Goal: Task Accomplishment & Management: Use online tool/utility

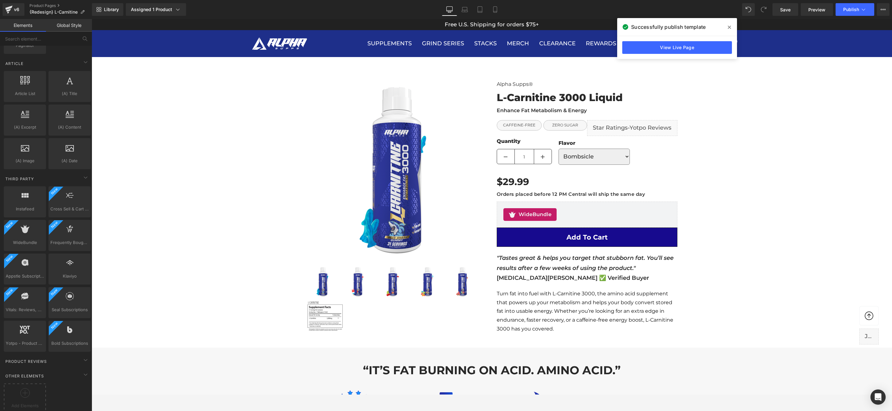
scroll to position [1192, 0]
click at [11, 7] on icon at bounding box center [8, 8] width 7 height 4
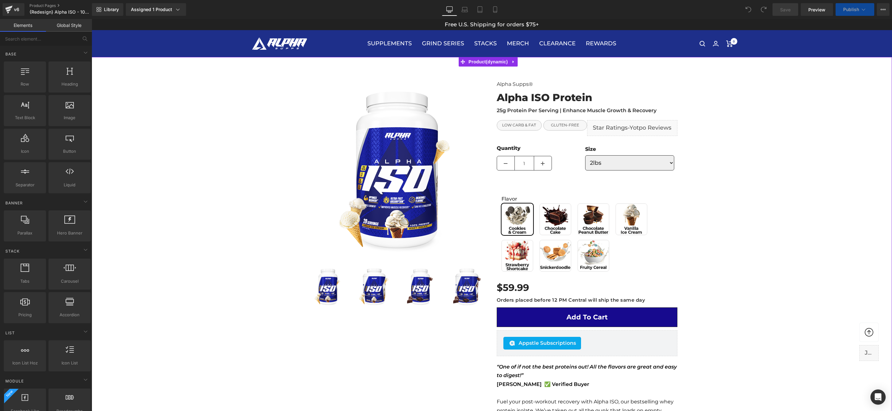
scroll to position [121, 0]
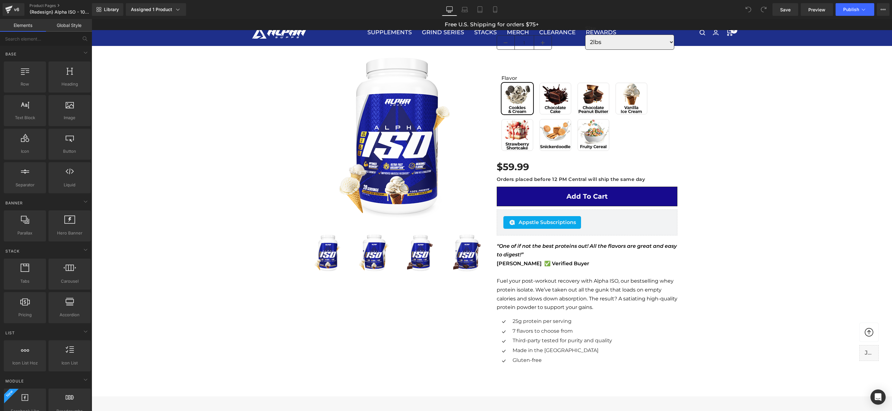
click at [808, 16] on div "Library Assigned 1 Product Product Preview Alpha ISO Protein Manage assigned pr…" at bounding box center [492, 9] width 800 height 19
click at [812, 11] on span "Preview" at bounding box center [816, 9] width 17 height 7
